Goal: Information Seeking & Learning: Learn about a topic

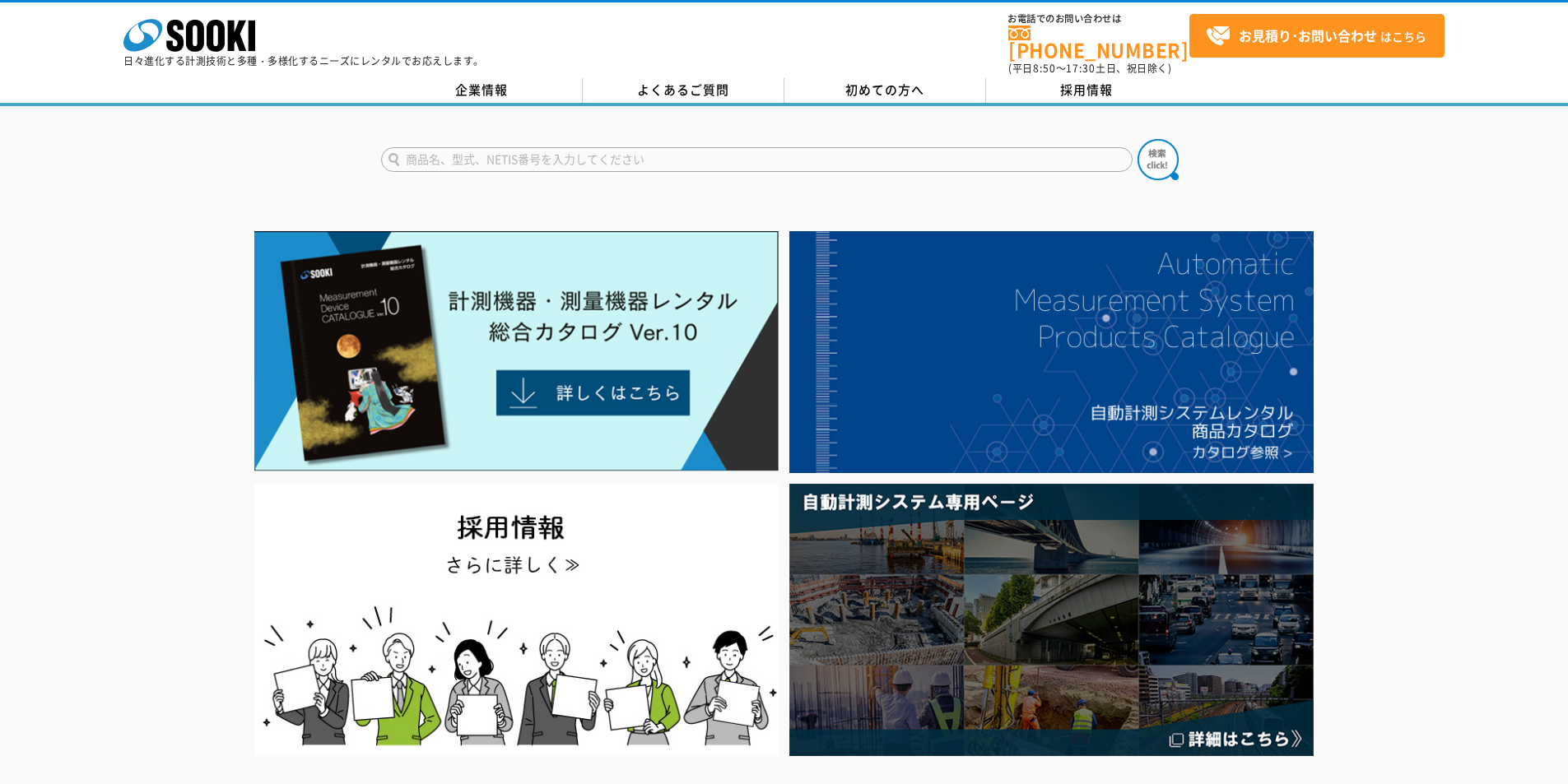
click at [830, 147] on input "text" at bounding box center [756, 159] width 752 height 24
type input "透明度"
click at [1157, 159] on img at bounding box center [1158, 159] width 41 height 41
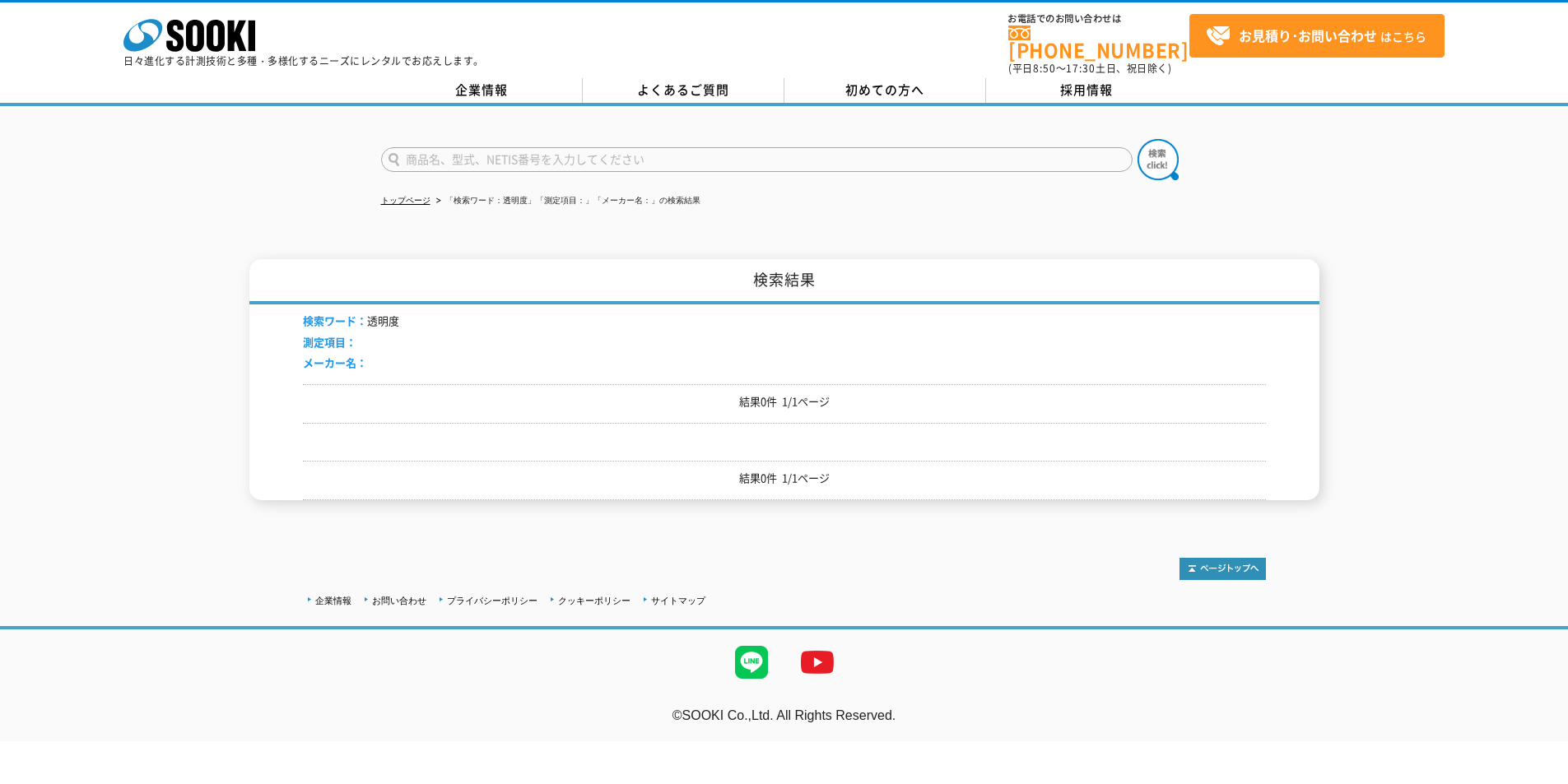
click at [822, 159] on input "text" at bounding box center [756, 159] width 752 height 24
type input "透明"
click at [1148, 149] on img at bounding box center [1158, 159] width 41 height 41
click at [232, 47] on polygon at bounding box center [238, 35] width 19 height 30
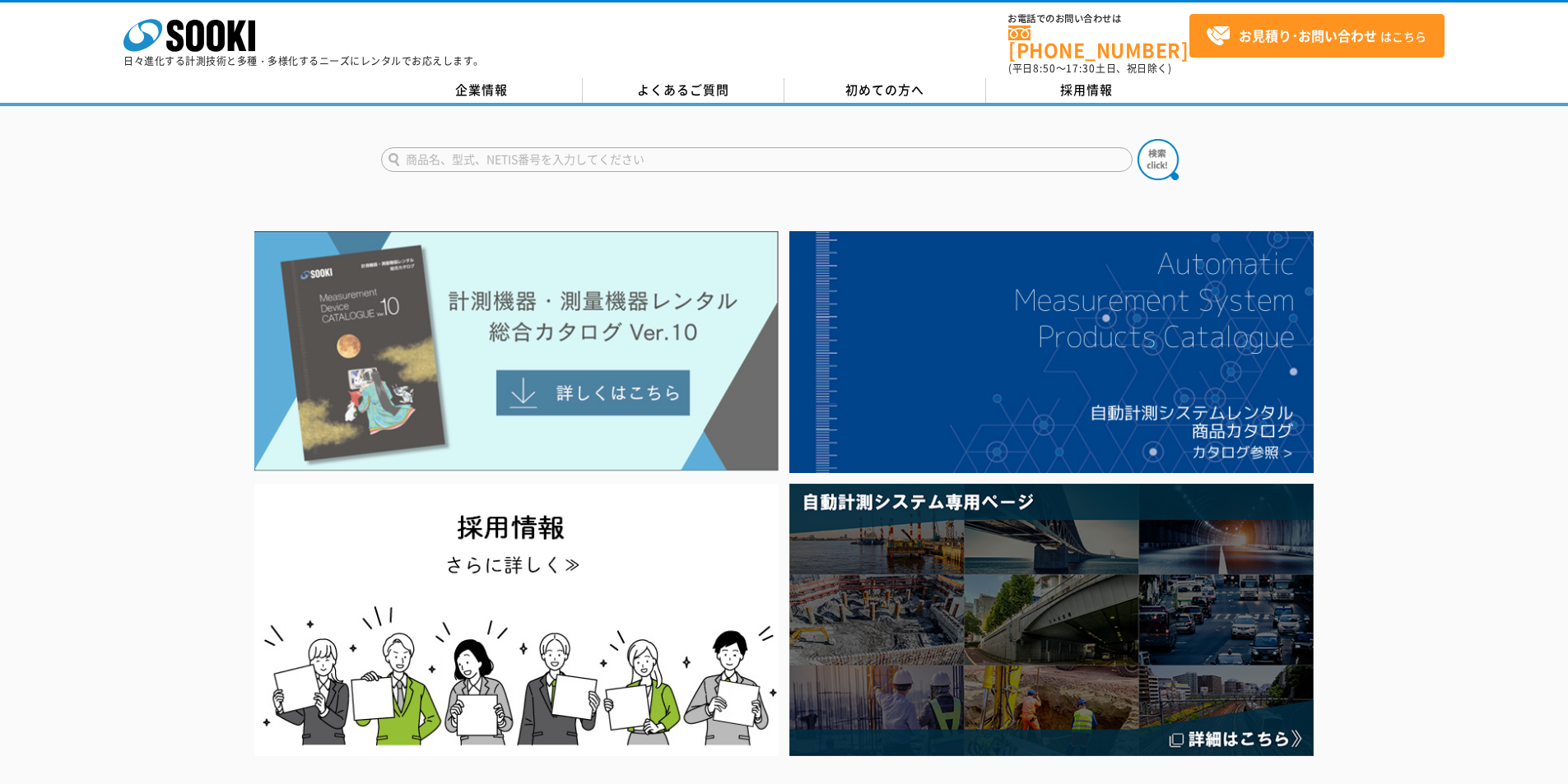
click at [526, 379] on img at bounding box center [516, 351] width 525 height 240
